Goal: Transaction & Acquisition: Purchase product/service

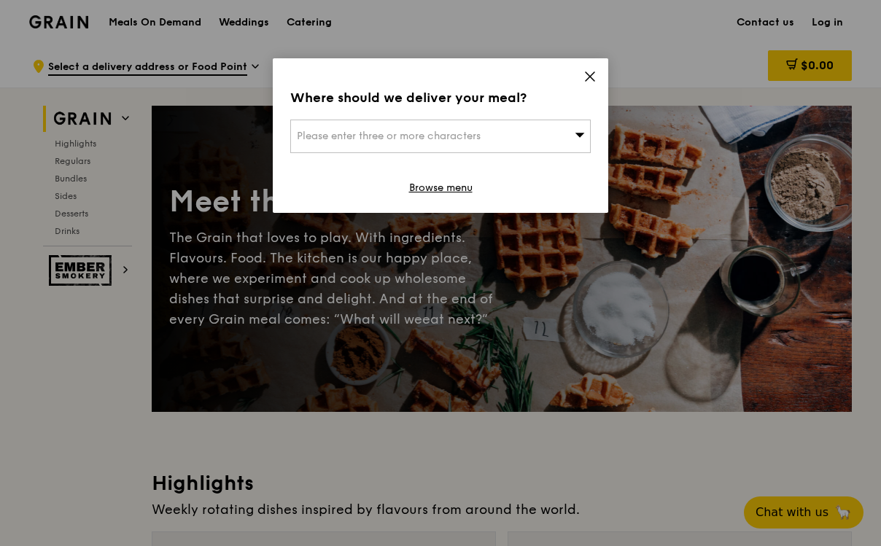
click at [547, 140] on div "Please enter three or more characters" at bounding box center [440, 137] width 300 height 34
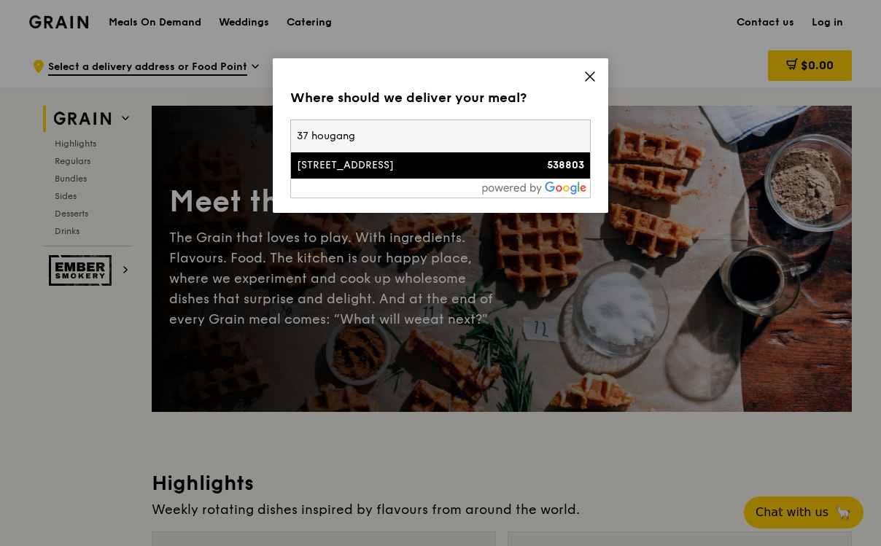
type input "37 hougang"
click at [461, 163] on div "[STREET_ADDRESS]" at bounding box center [405, 165] width 216 height 15
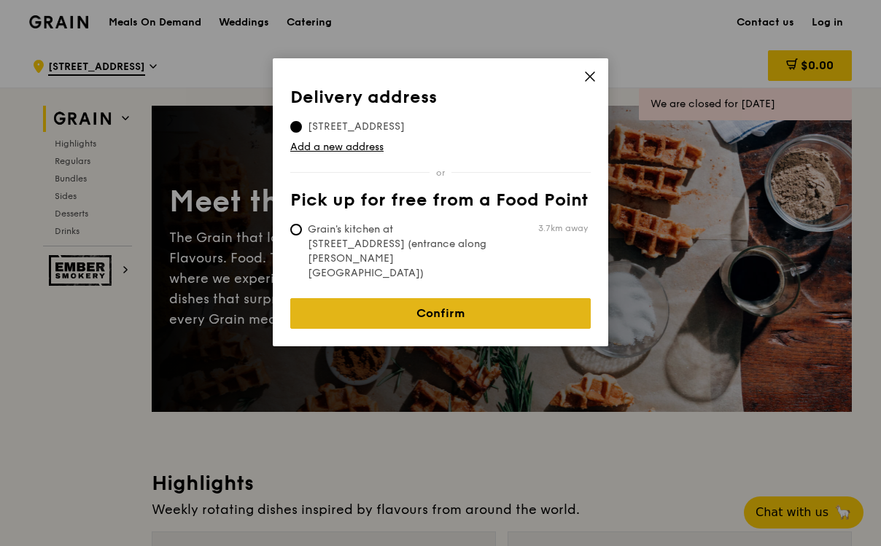
click at [430, 298] on link "Confirm" at bounding box center [440, 313] width 300 height 31
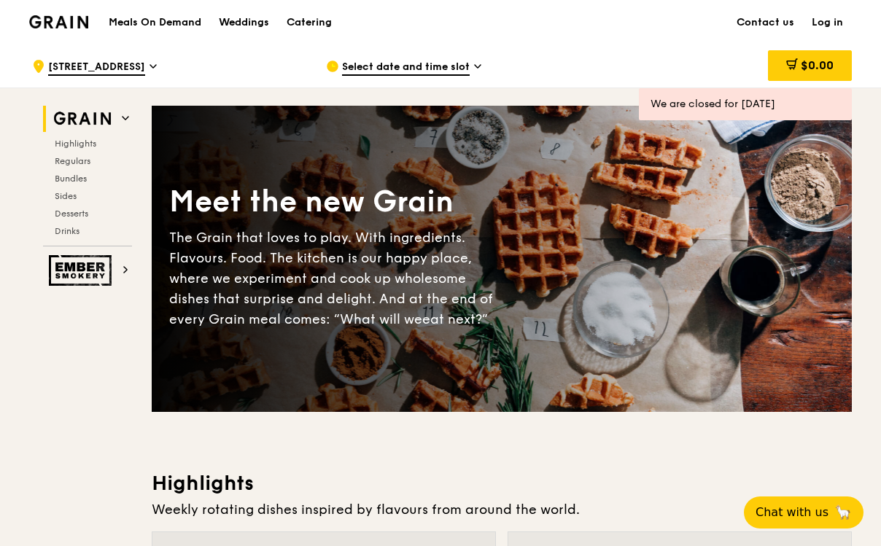
click at [467, 74] on span "Select date and time slot" at bounding box center [406, 68] width 128 height 16
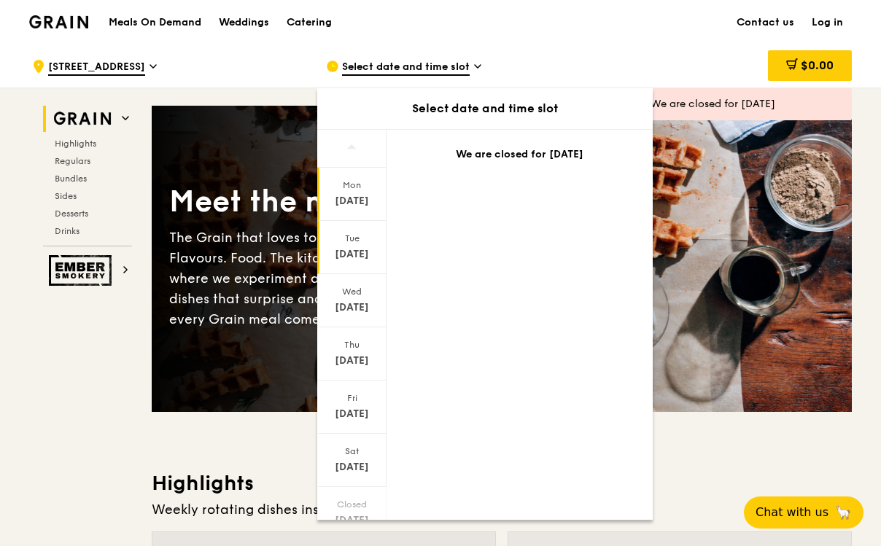
click at [349, 260] on div "[DATE]" at bounding box center [351, 254] width 65 height 15
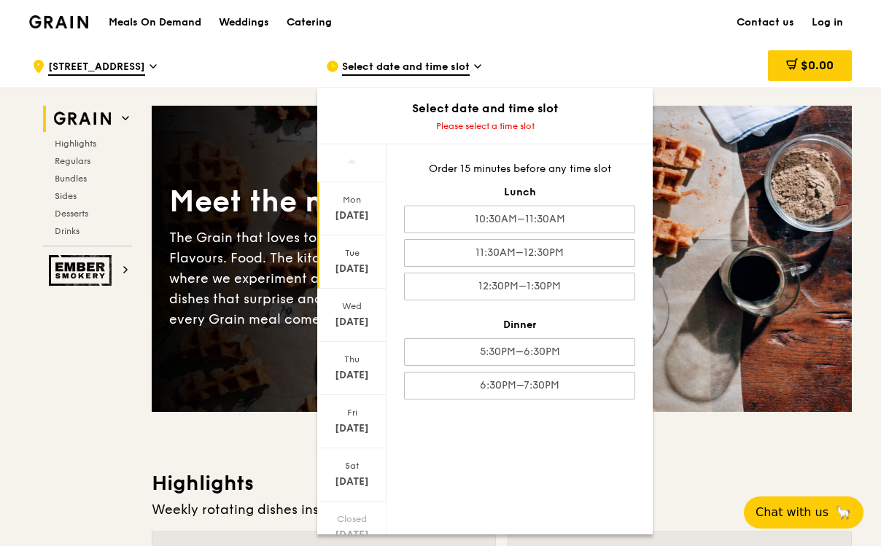
click at [359, 202] on div "Mon" at bounding box center [351, 200] width 65 height 12
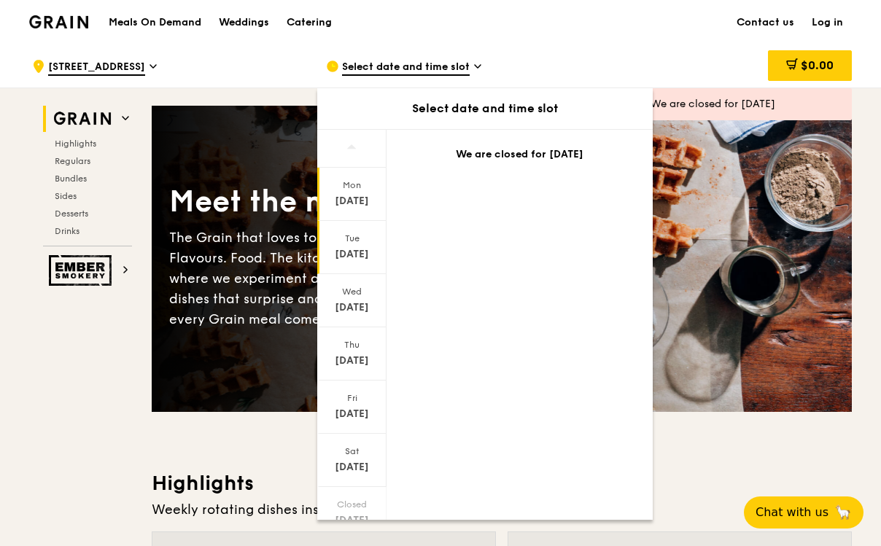
click at [351, 251] on div "[DATE]" at bounding box center [351, 254] width 65 height 15
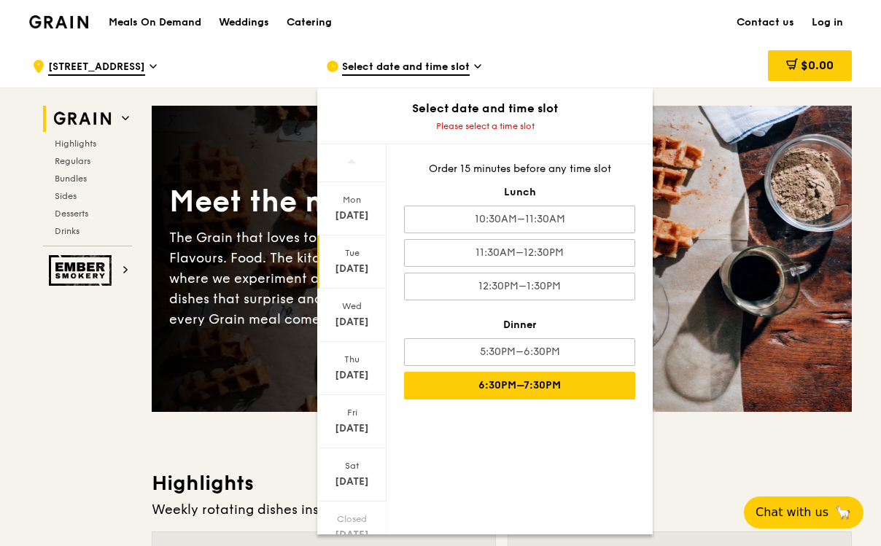
click at [515, 381] on div "6:30PM–7:30PM" at bounding box center [519, 386] width 231 height 28
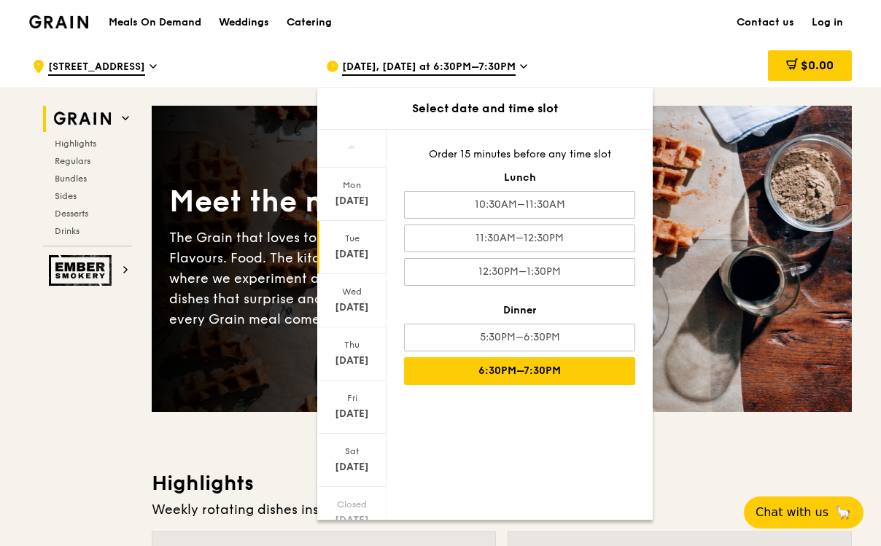
click at [667, 58] on div "$0.00" at bounding box center [734, 66] width 235 height 44
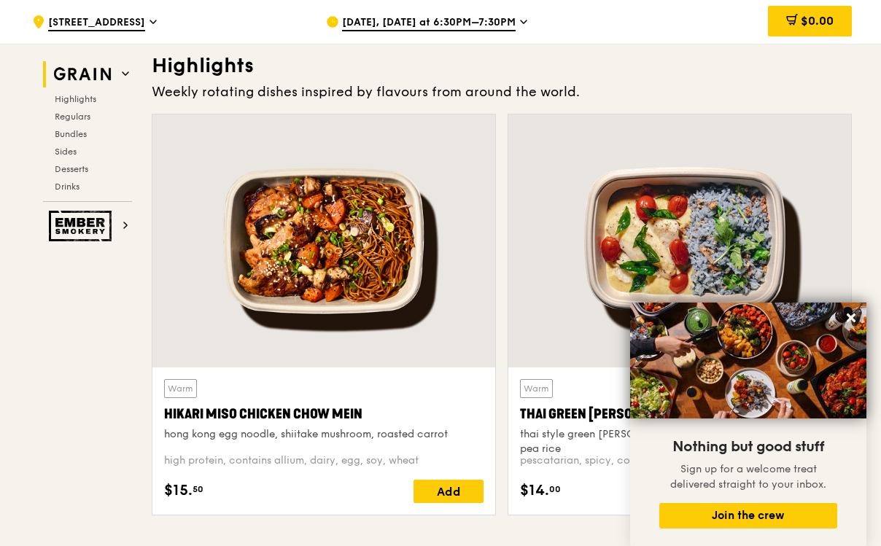
scroll to position [491, 0]
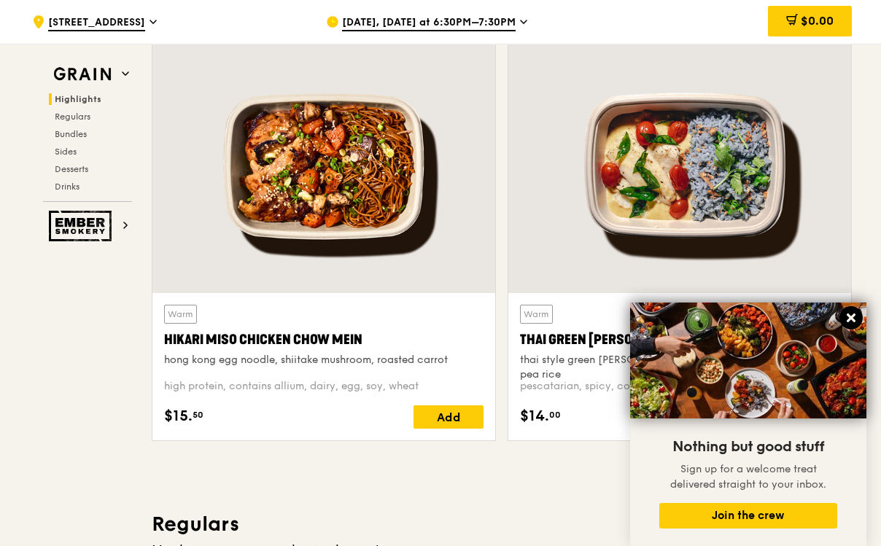
click at [849, 319] on icon at bounding box center [850, 318] width 9 height 9
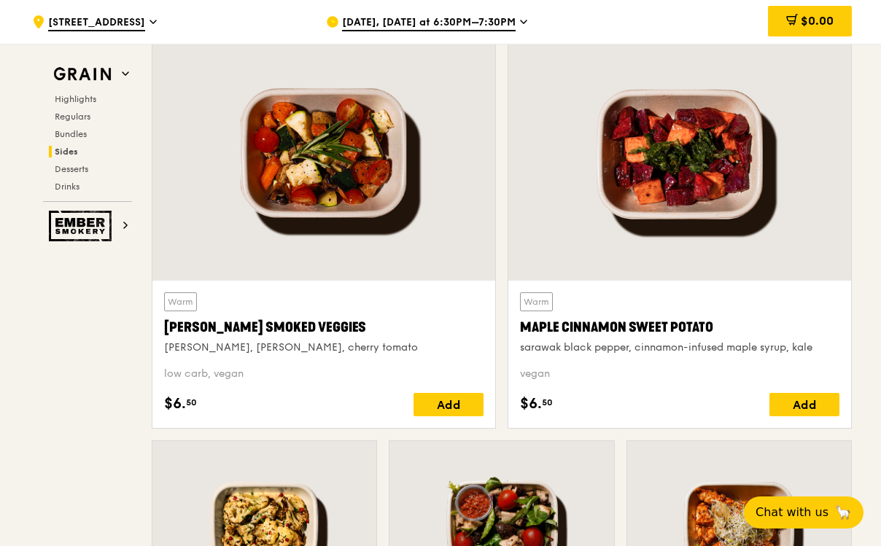
scroll to position [3612, 0]
